Goal: Information Seeking & Learning: Learn about a topic

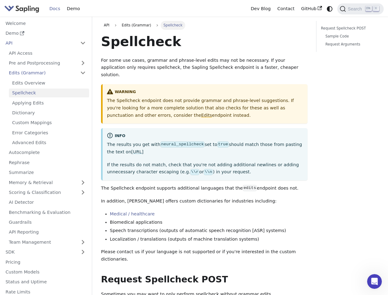
click at [194, 148] on p "The results you get with neural_spellcheck set to true should match those from …" at bounding box center [205, 148] width 196 height 15
click at [330, 9] on icon "Switch between dark and light mode (currently system mode)" at bounding box center [330, 9] width 6 height 6
click at [361, 9] on span "Search" at bounding box center [356, 8] width 20 height 5
click at [83, 43] on button "Collapse sidebar category 'API'" at bounding box center [83, 43] width 12 height 9
click at [47, 63] on link "Pre and Postprocessing" at bounding box center [48, 63] width 84 height 9
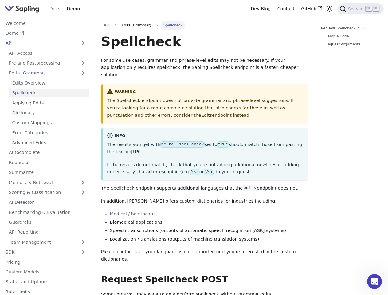
click at [47, 73] on link "Edits (Grammar)" at bounding box center [48, 73] width 84 height 9
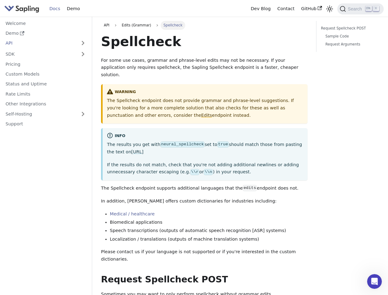
click at [47, 182] on nav "Welcome Demo API API Access Pre and Postprocessing Preprocessing Postprocessing…" at bounding box center [46, 156] width 92 height 279
click at [47, 193] on nav "Welcome Demo API API Access Pre and Postprocessing Preprocessing Postprocessing…" at bounding box center [46, 156] width 92 height 279
click at [47, 242] on nav "Welcome Demo API API Access Pre and Postprocessing Preprocessing Postprocessing…" at bounding box center [46, 156] width 92 height 279
click at [83, 252] on nav "Welcome Demo API API Access Pre and Postprocessing Preprocessing Postprocessing…" at bounding box center [46, 156] width 92 height 279
